Goal: Find specific page/section: Find specific page/section

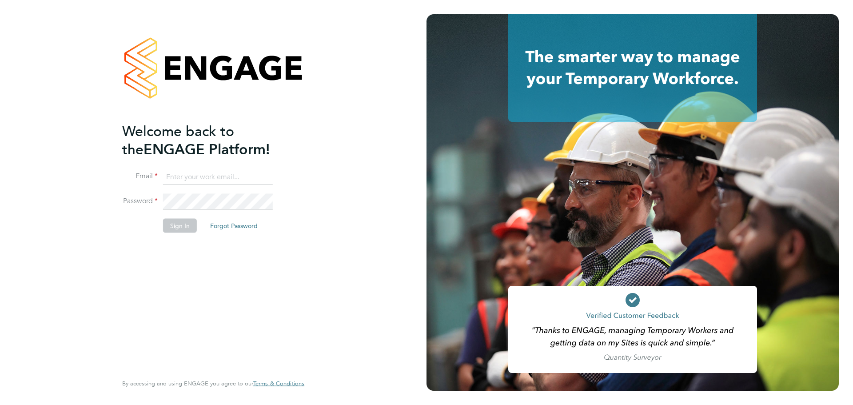
click at [212, 181] on input at bounding box center [218, 177] width 110 height 16
type input "jodie.dobson@comparethemarket.com"
click at [192, 222] on button "Sign In" at bounding box center [180, 225] width 34 height 14
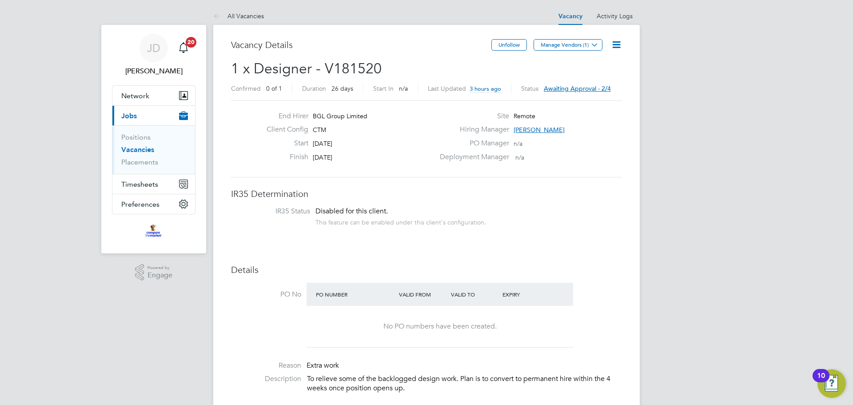
click at [136, 151] on link "Vacancies" at bounding box center [137, 149] width 33 height 8
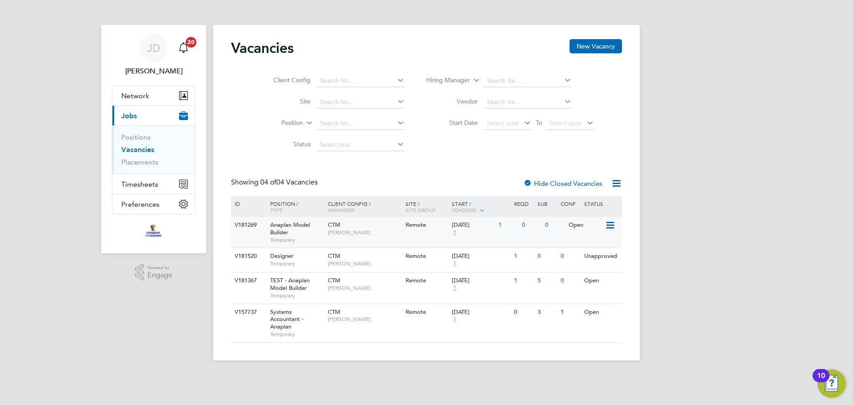
click at [249, 225] on div "V181269" at bounding box center [247, 225] width 31 height 16
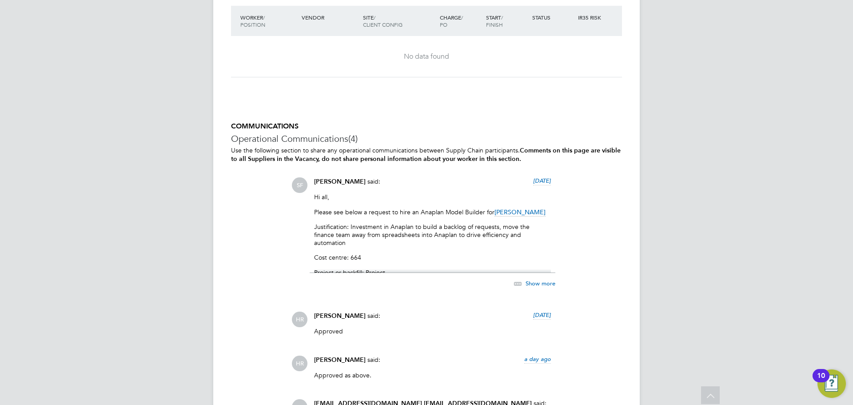
scroll to position [814, 0]
click at [406, 227] on p "Justification: Investment in Anaplan to build a backlog of requests, move the f…" at bounding box center [432, 235] width 237 height 24
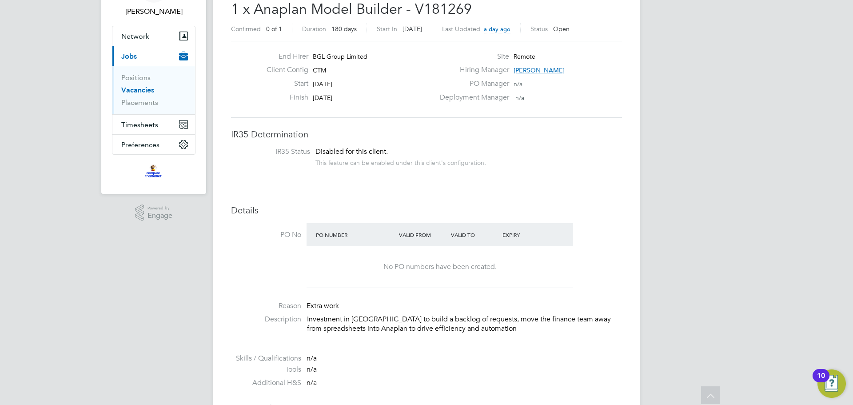
scroll to position [59, 0]
